Goal: Information Seeking & Learning: Learn about a topic

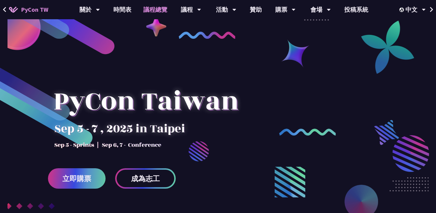
click at [144, 12] on link "議程總覽" at bounding box center [155, 9] width 36 height 19
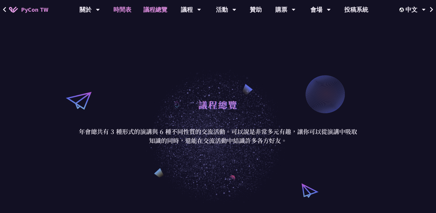
click at [129, 13] on link "時間表" at bounding box center [122, 9] width 30 height 19
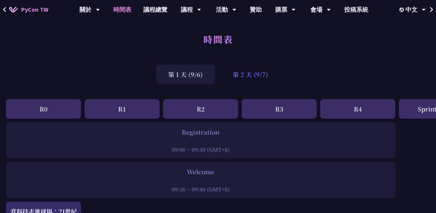
click at [258, 80] on div "第 2 天 (9/7)" at bounding box center [250, 75] width 59 height 20
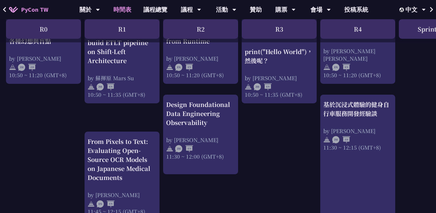
scroll to position [272, 0]
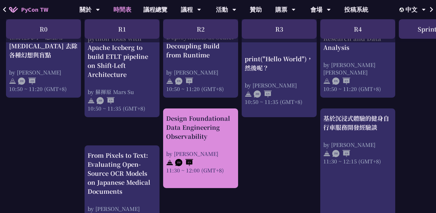
click at [212, 125] on div "Design Foundational Data Engineering Observability" at bounding box center [200, 127] width 69 height 27
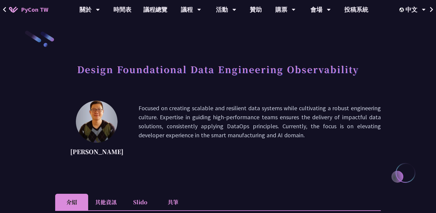
click at [176, 63] on h1 "Design Foundational Data Engineering Observability" at bounding box center [218, 69] width 282 height 18
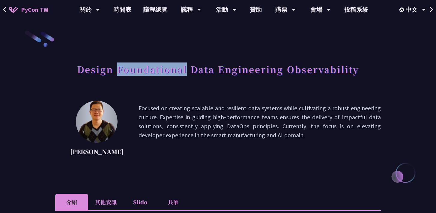
click at [176, 63] on h1 "Design Foundational Data Engineering Observability" at bounding box center [218, 69] width 282 height 18
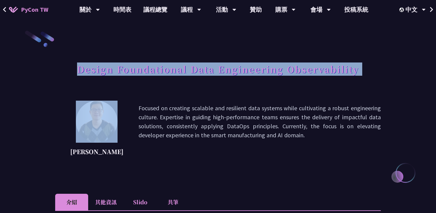
click at [176, 63] on h1 "Design Foundational Data Engineering Observability" at bounding box center [218, 69] width 282 height 18
copy div "Design Foundational Data Engineering Observability"
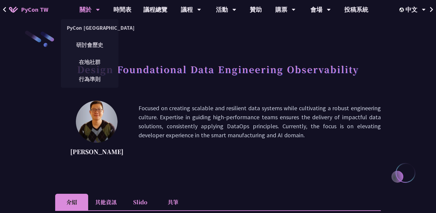
click at [95, 7] on div "關於" at bounding box center [90, 9] width 20 height 19
click at [94, 26] on link "PyCon [GEOGRAPHIC_DATA]" at bounding box center [90, 28] width 58 height 14
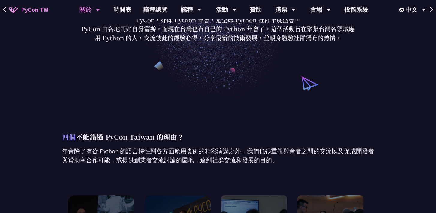
scroll to position [71, 0]
